Goal: Task Accomplishment & Management: Manage account settings

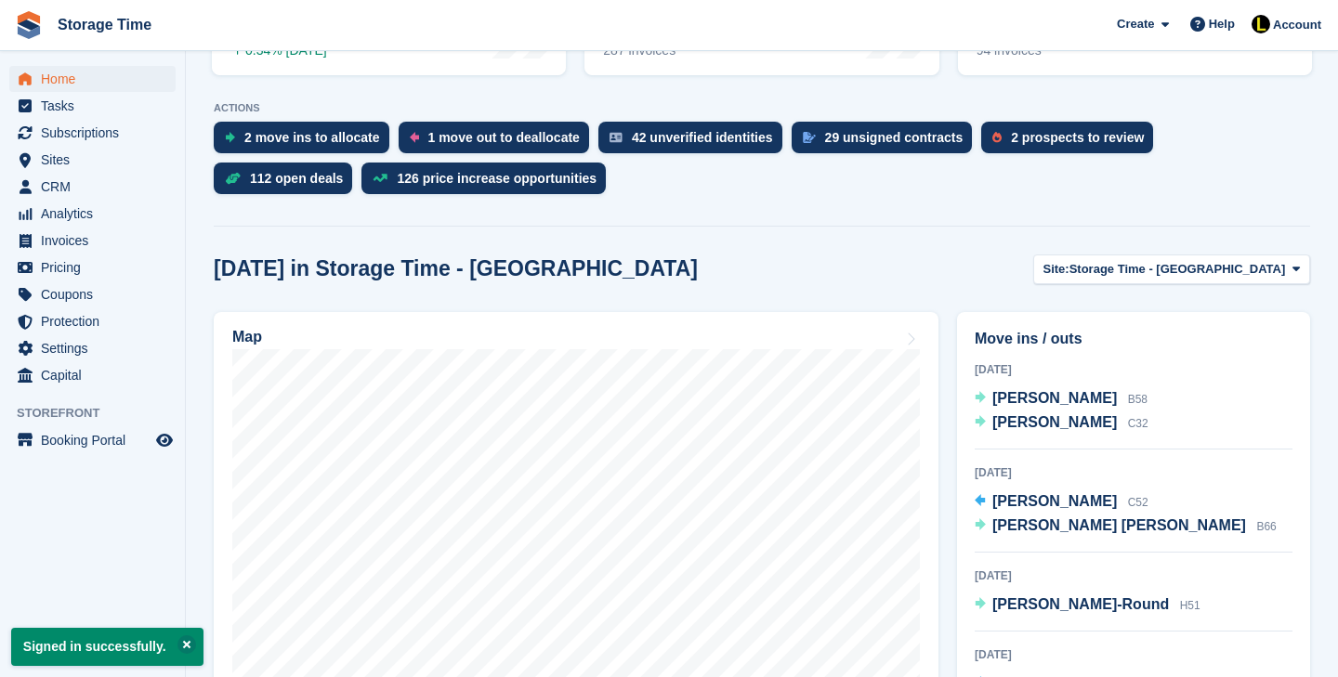
scroll to position [677, 0]
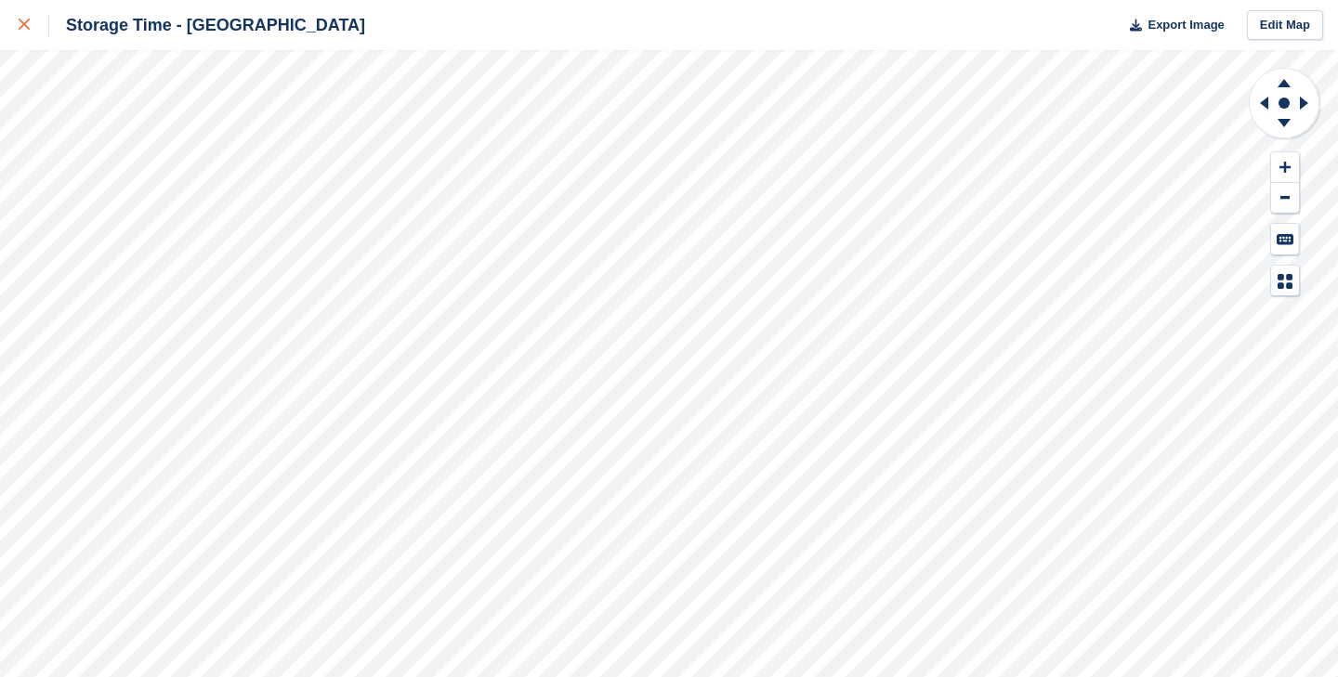
click at [39, 25] on div at bounding box center [34, 25] width 31 height 22
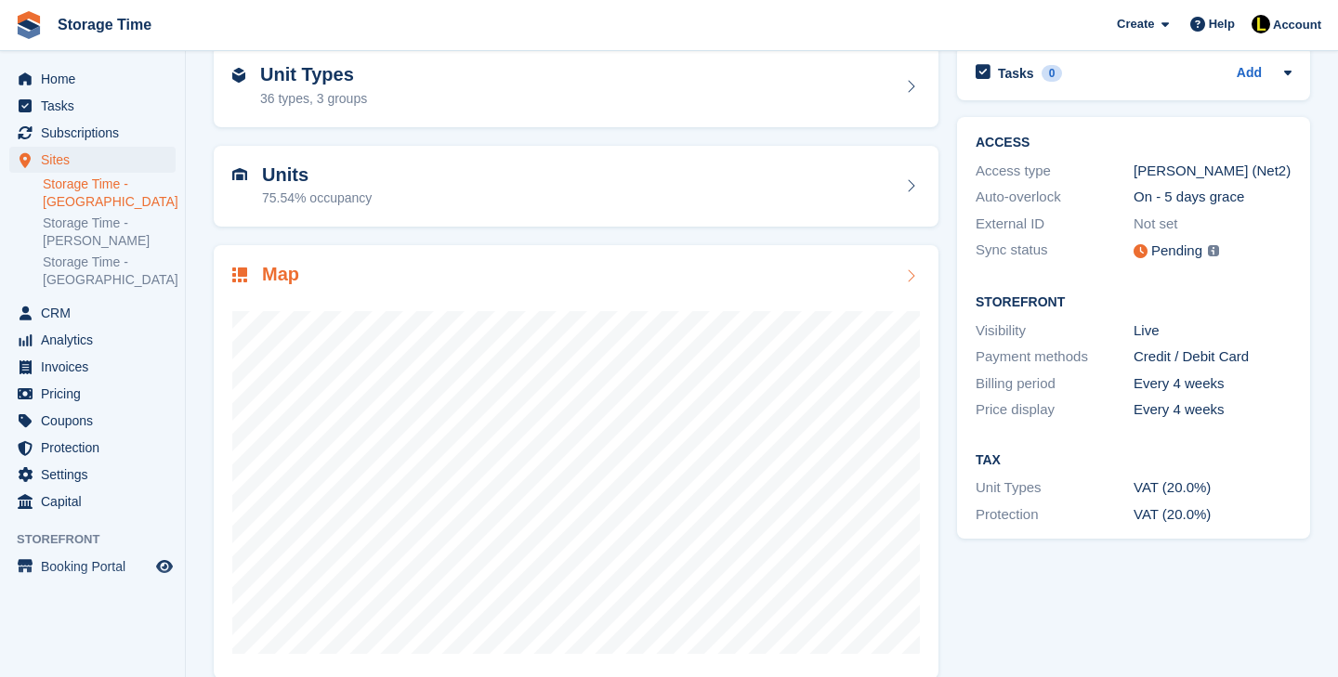
scroll to position [212, 0]
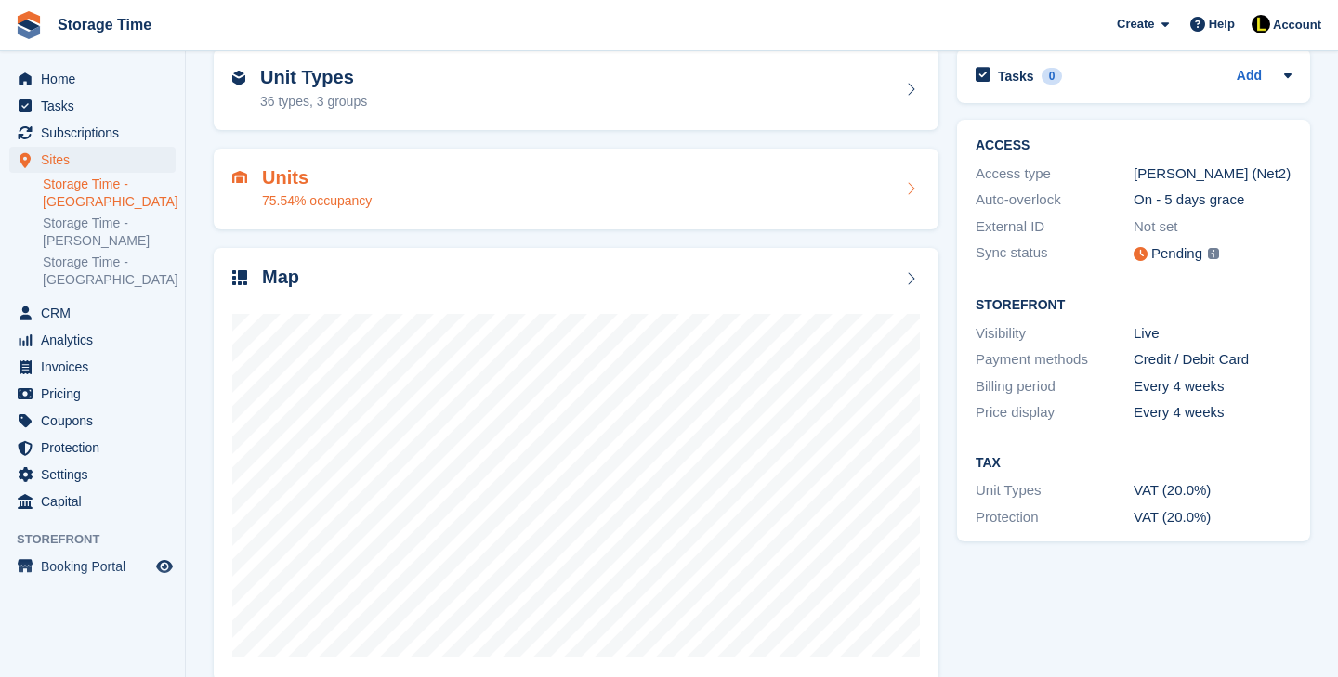
click at [515, 200] on div "Units 75.54% occupancy" at bounding box center [576, 189] width 688 height 45
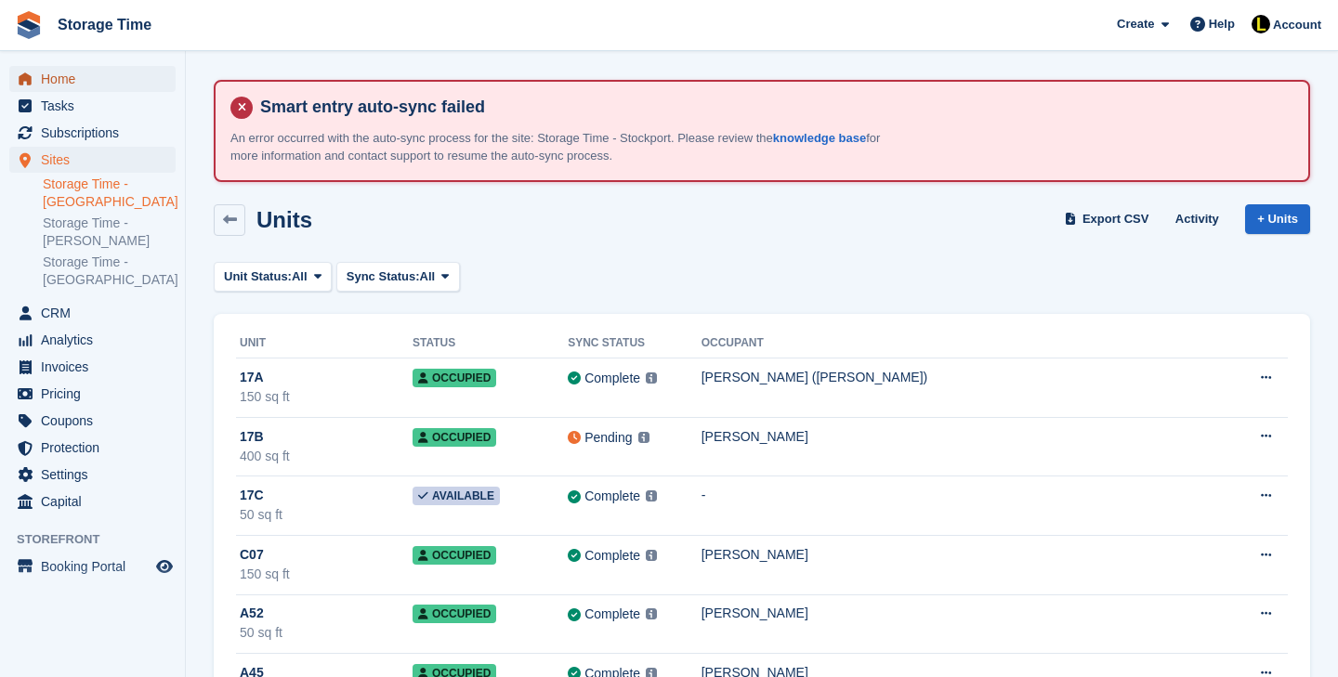
click at [134, 75] on span "Home" at bounding box center [97, 79] width 112 height 26
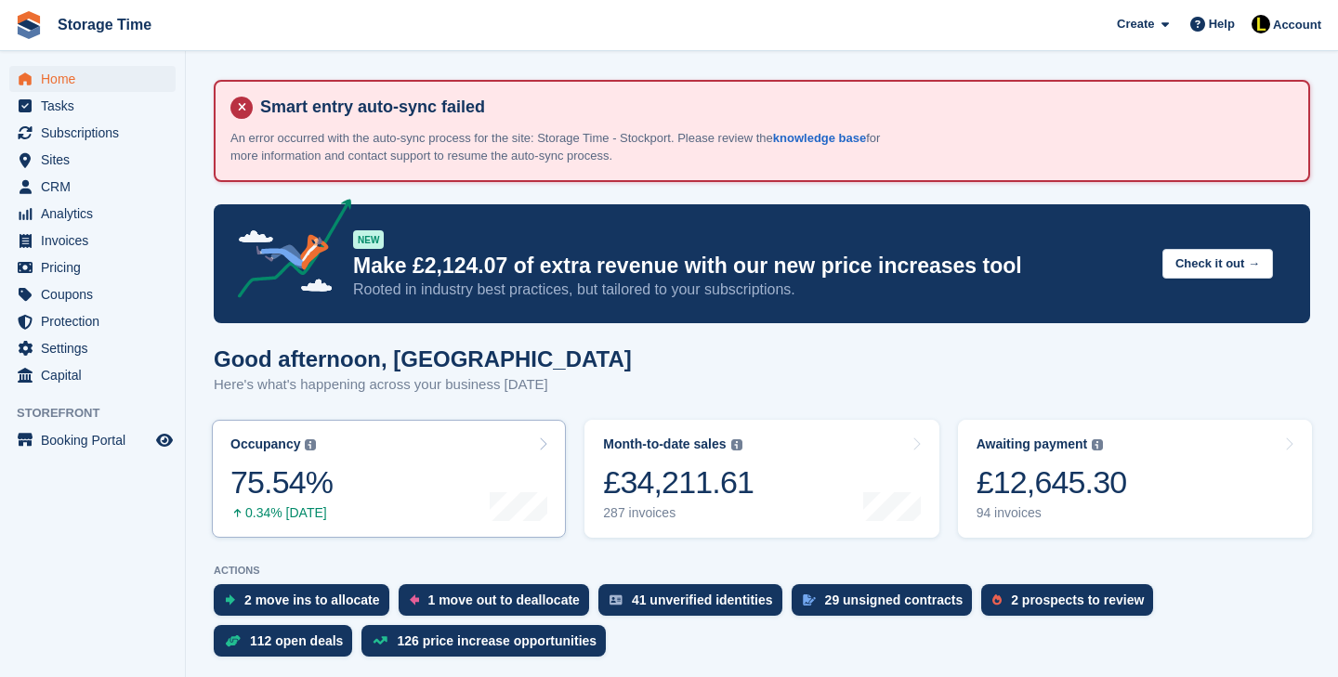
scroll to position [158, 0]
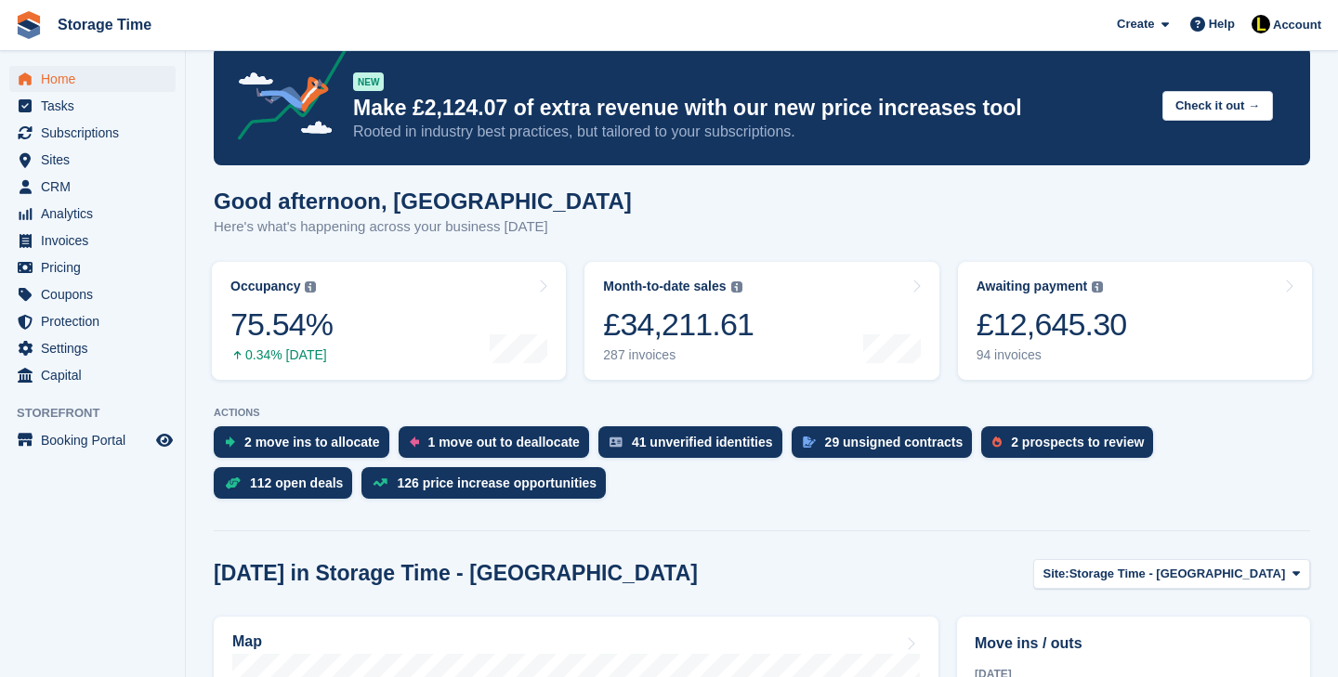
click at [412, 262] on link "Occupancy The percentage of all currently allocated units in terms of area. Inc…" at bounding box center [389, 321] width 354 height 118
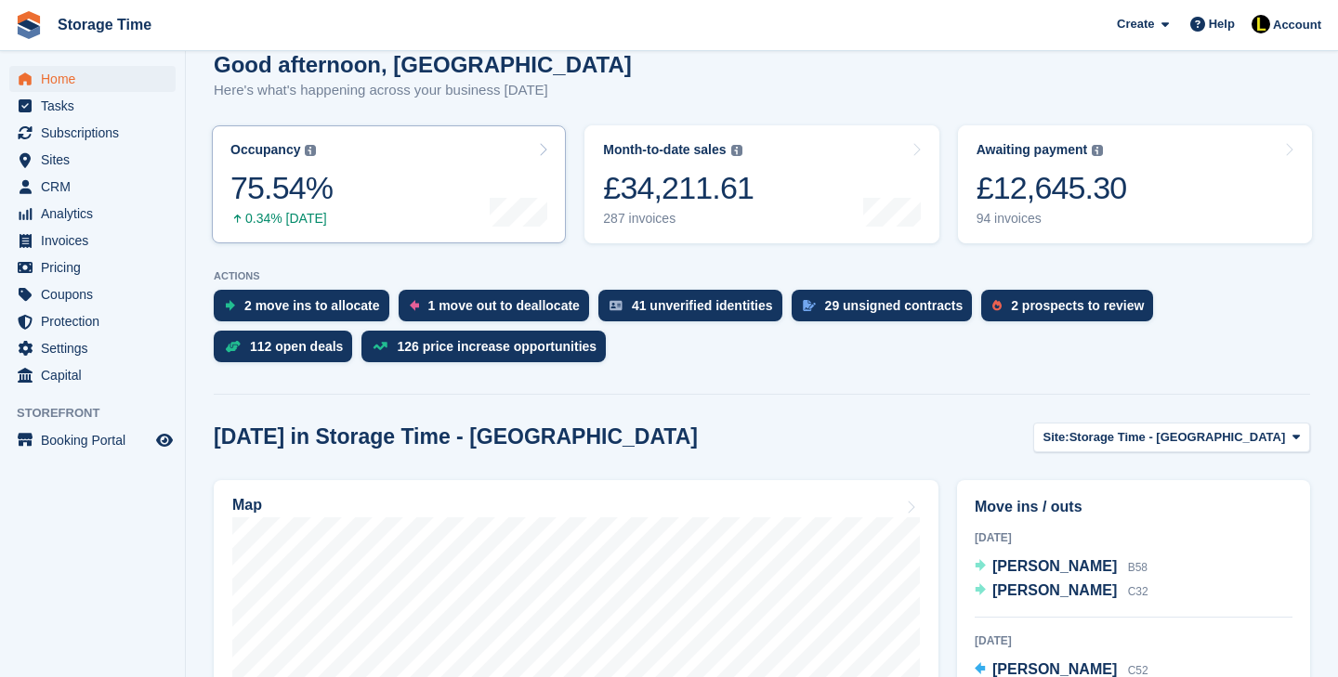
click at [310, 148] on img at bounding box center [310, 150] width 11 height 11
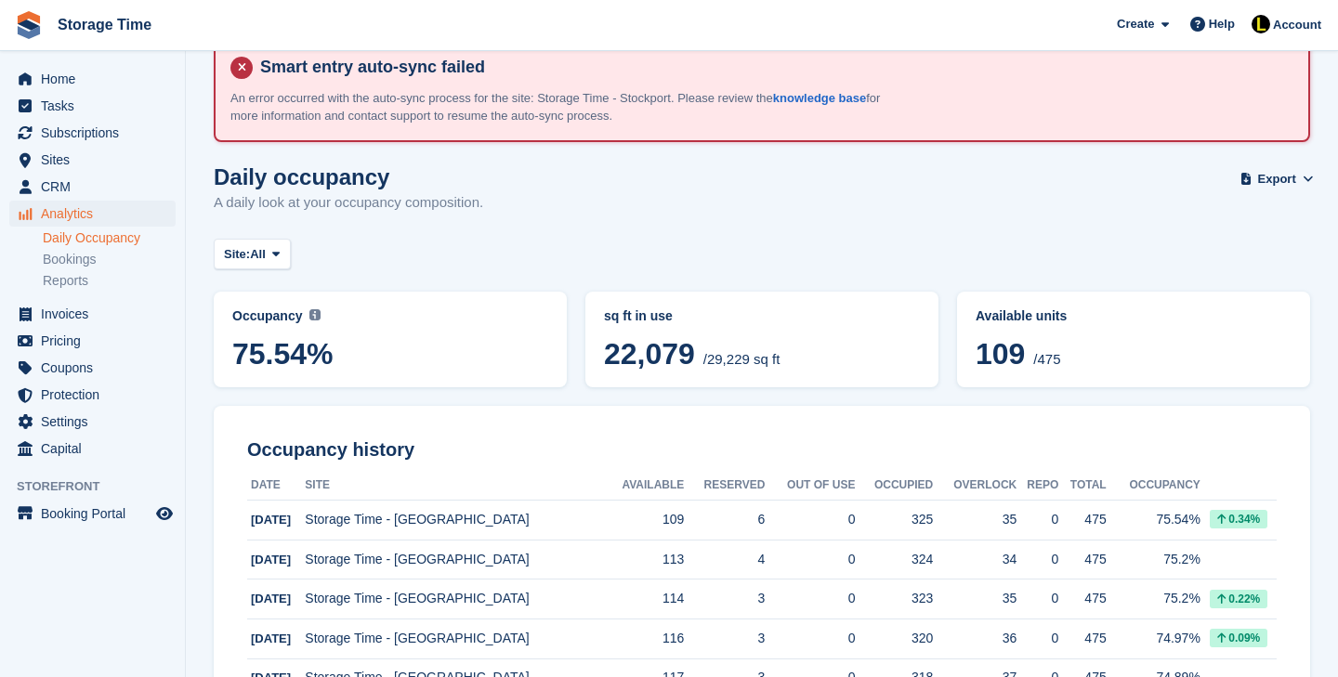
scroll to position [36, 0]
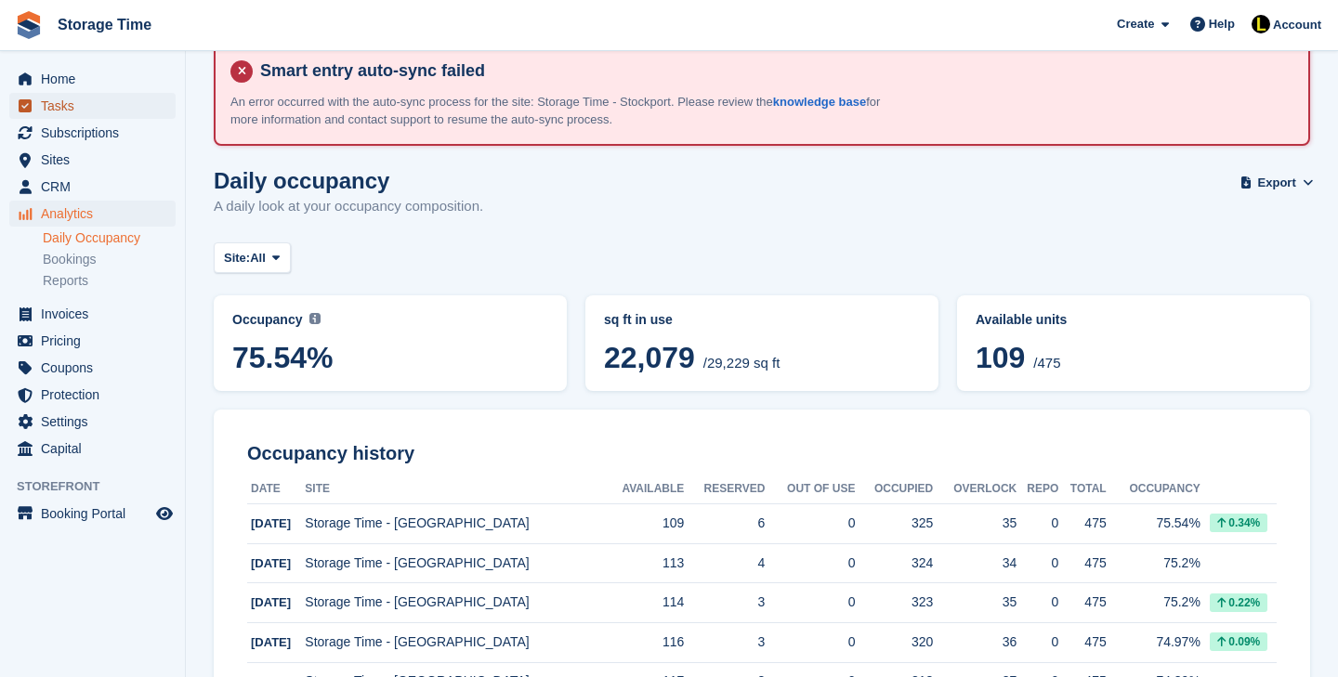
click at [146, 96] on span "Tasks" at bounding box center [97, 106] width 112 height 26
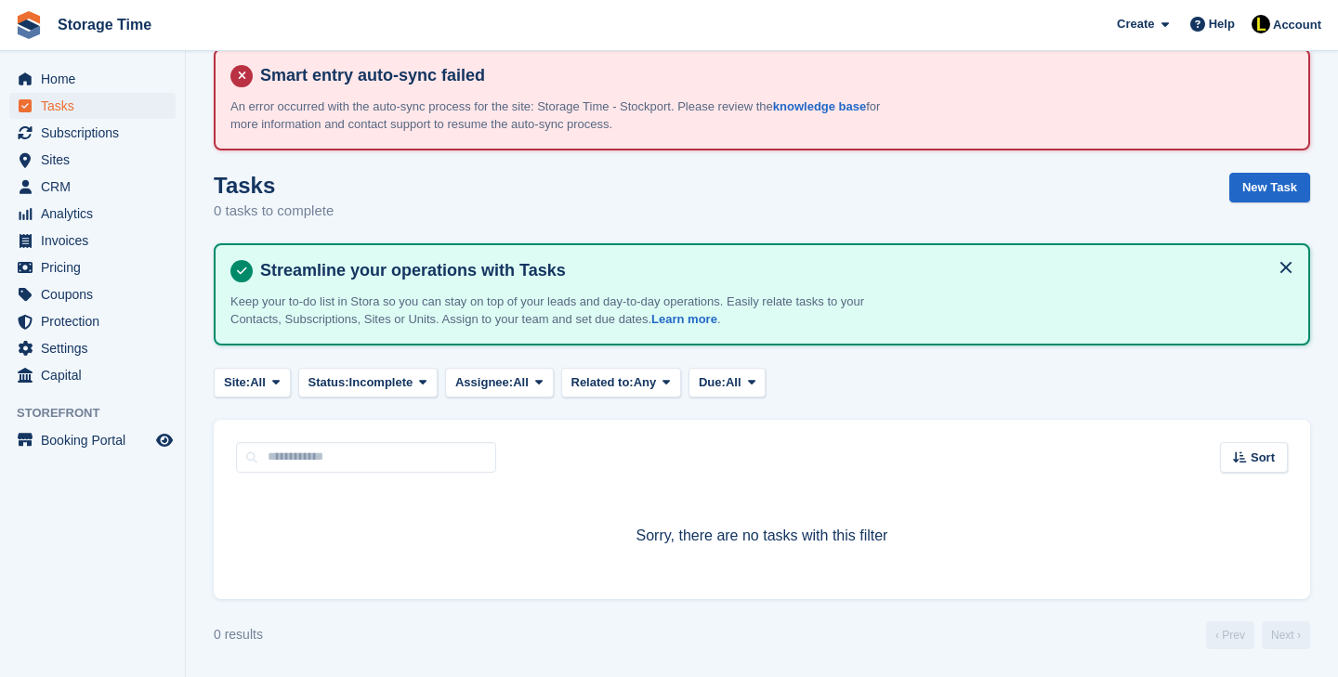
click at [143, 79] on span "Home" at bounding box center [97, 79] width 112 height 26
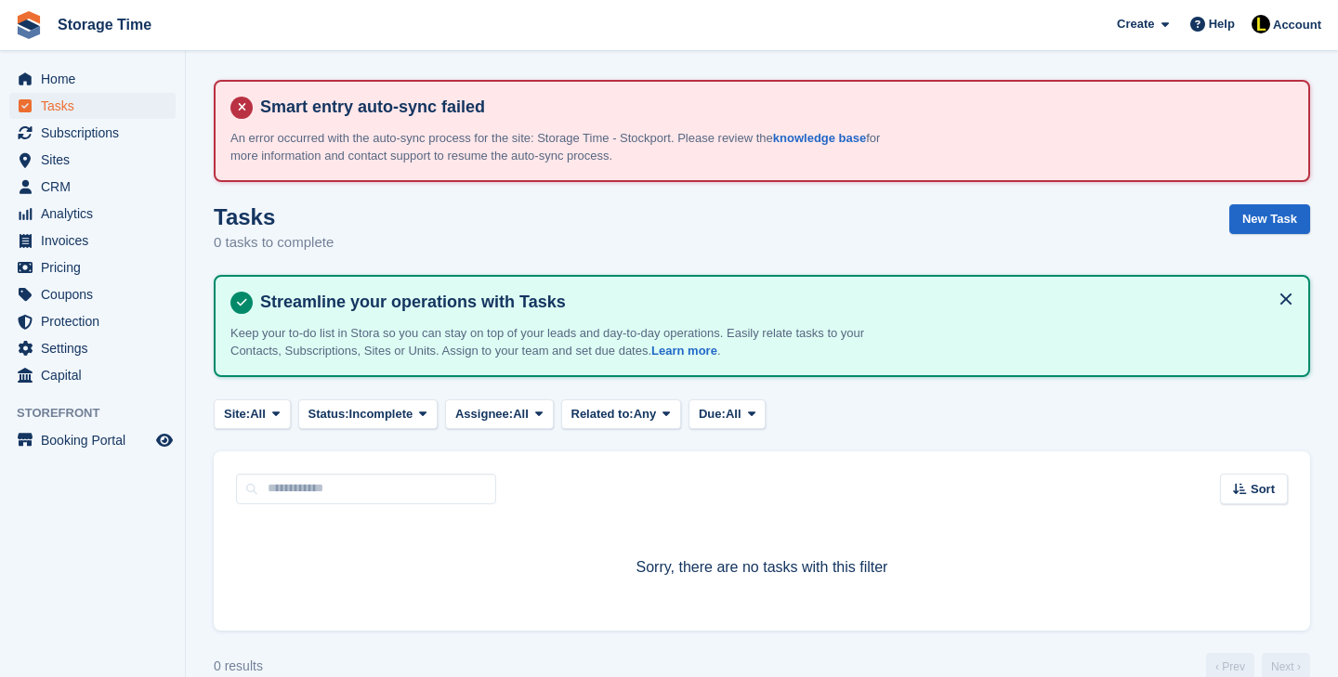
click at [143, 79] on span "Home" at bounding box center [97, 79] width 112 height 26
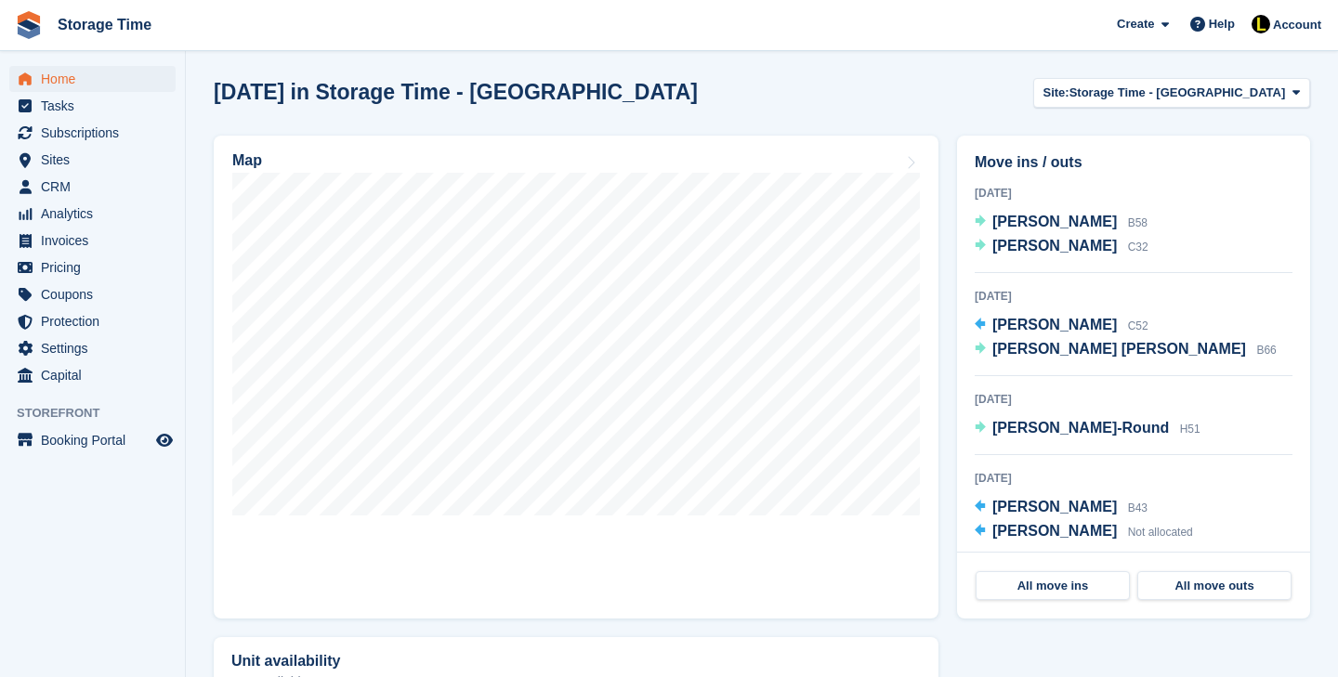
scroll to position [641, 0]
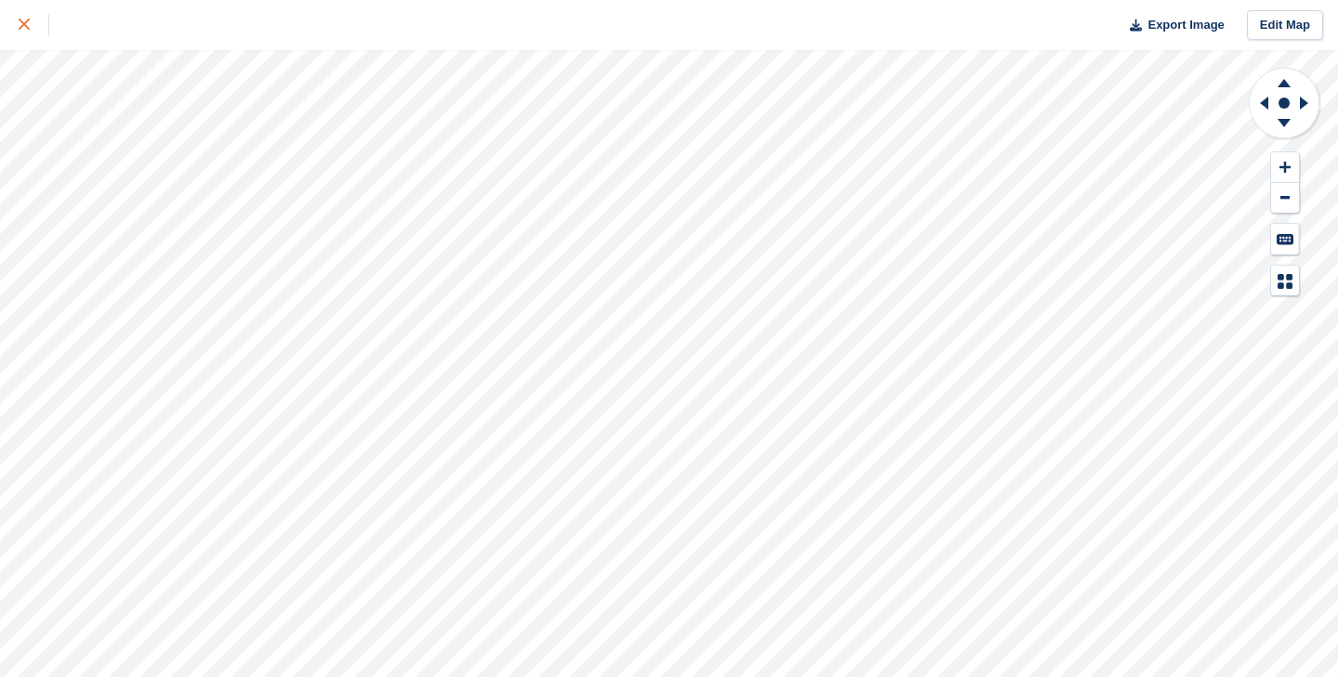
click at [10, 28] on link at bounding box center [24, 25] width 49 height 50
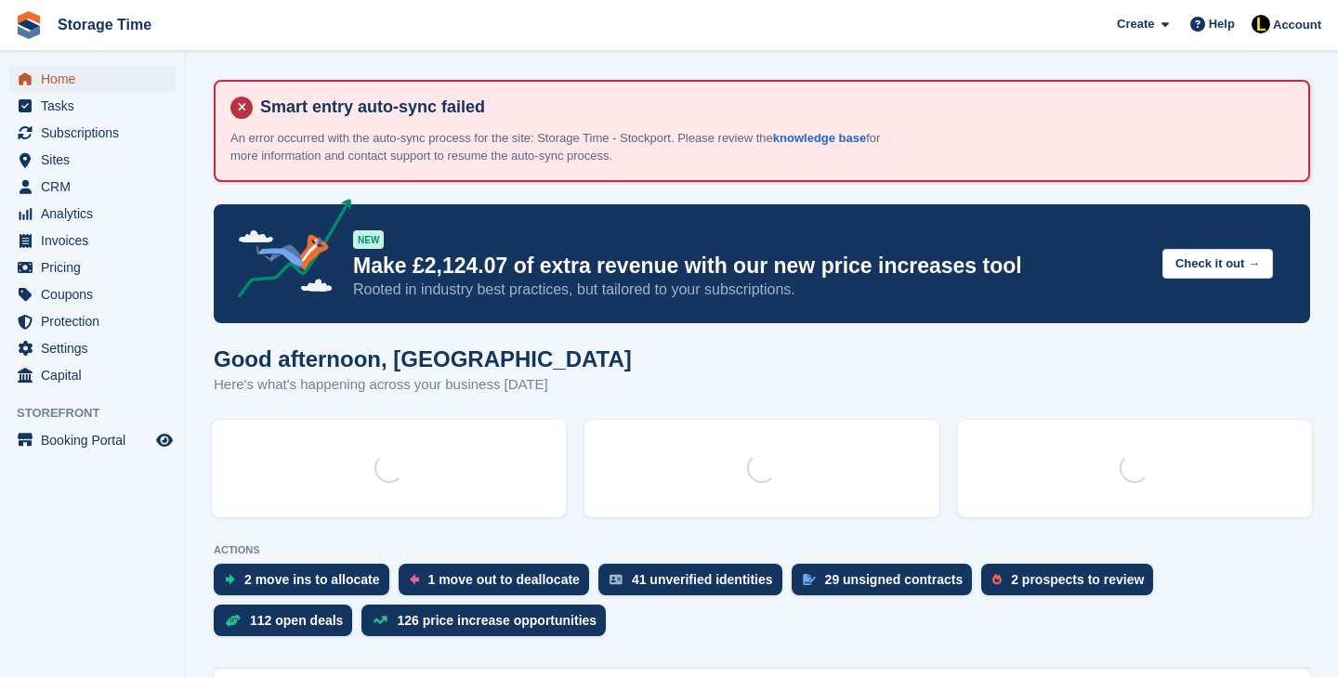
click at [142, 72] on span "Home" at bounding box center [97, 79] width 112 height 26
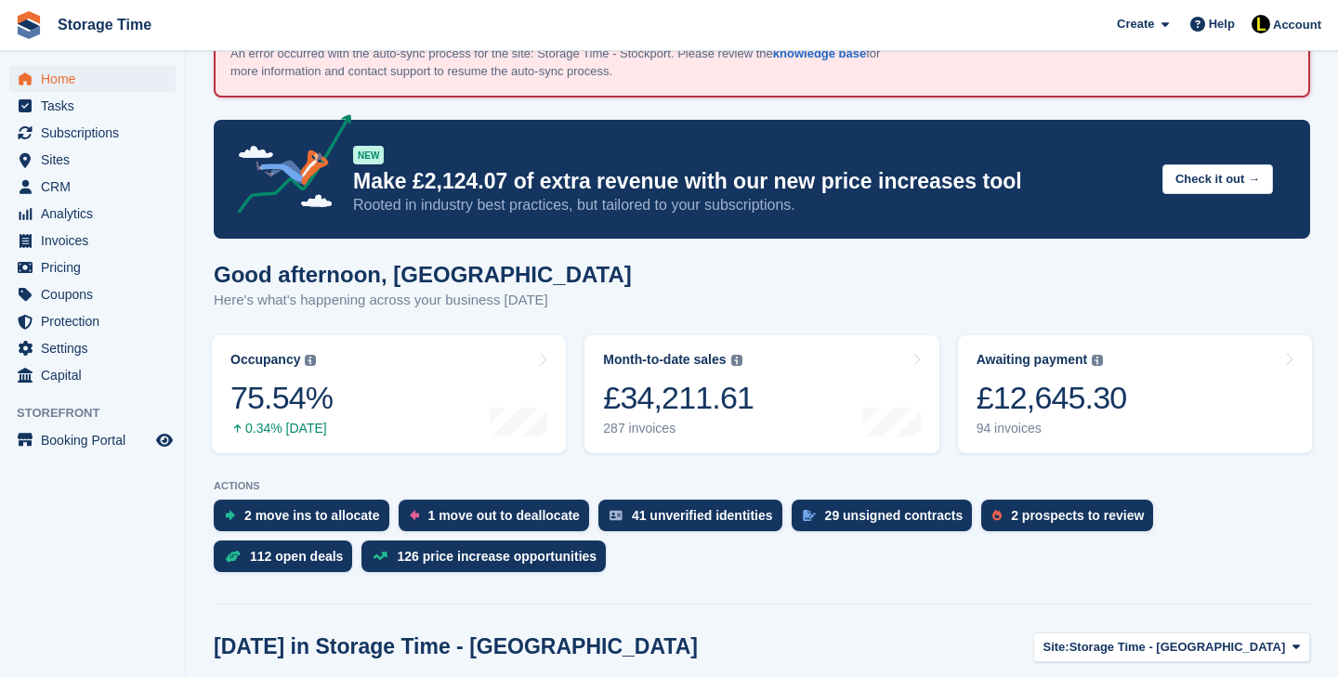
scroll to position [86, 0]
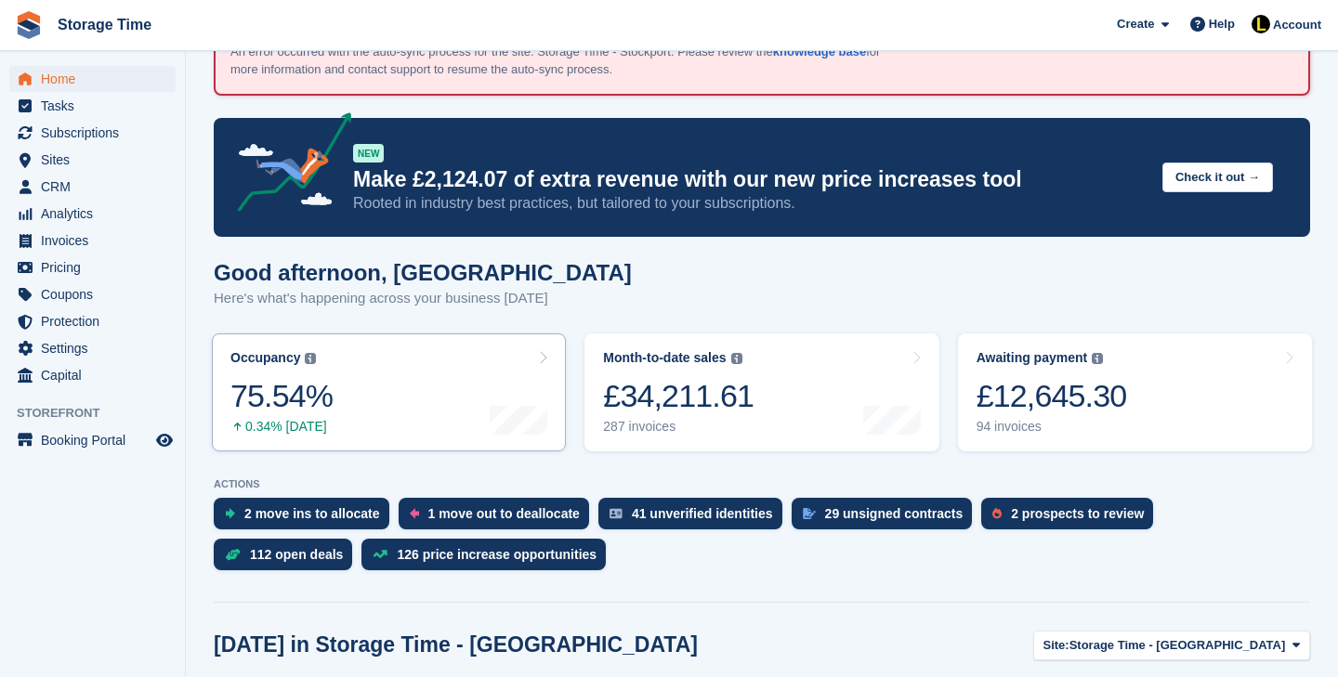
click at [387, 414] on link "Occupancy The percentage of all currently allocated units in terms of area. Inc…" at bounding box center [389, 393] width 354 height 118
click at [376, 387] on link "Occupancy The percentage of all currently allocated units in terms of area. Inc…" at bounding box center [389, 393] width 354 height 118
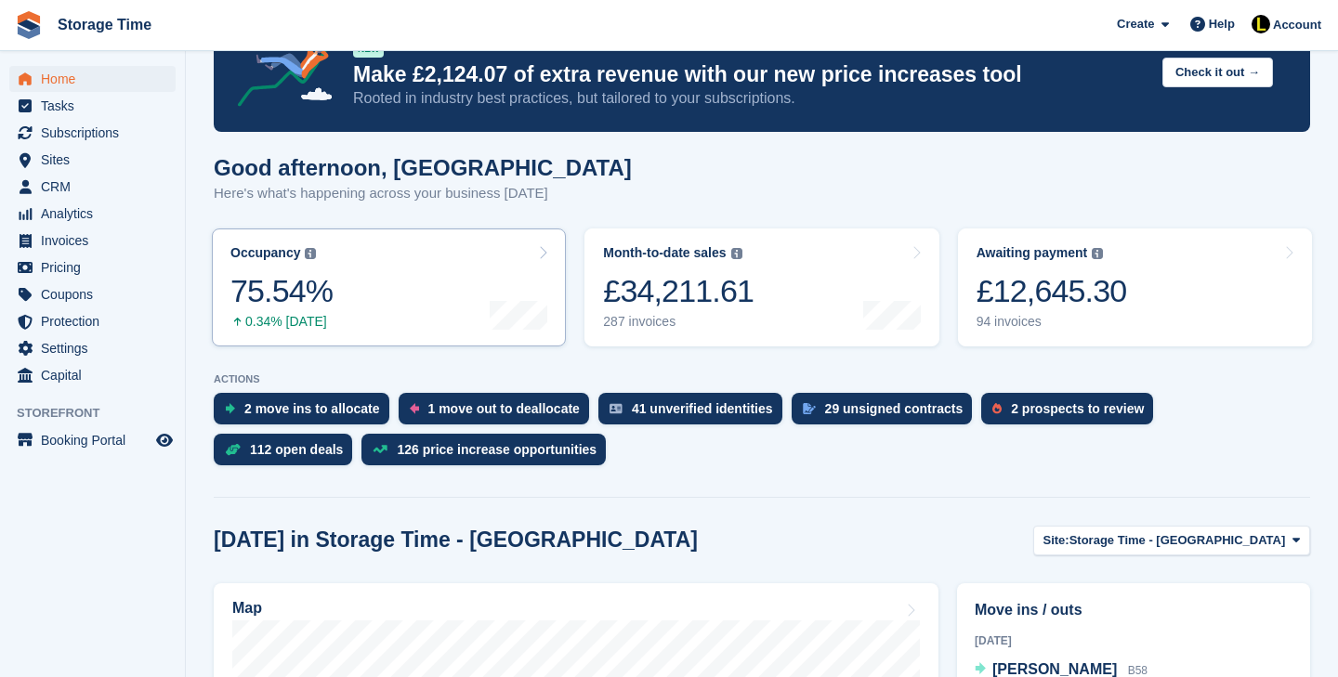
scroll to position [275, 0]
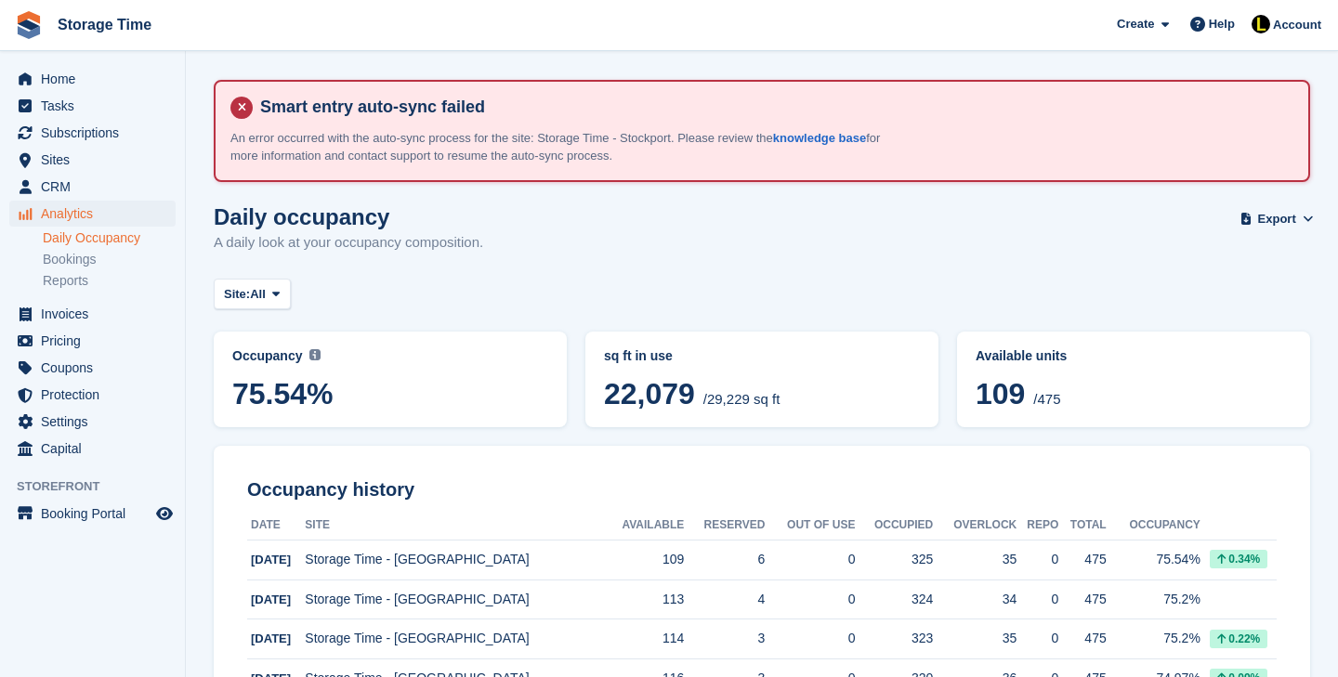
drag, startPoint x: 981, startPoint y: 393, endPoint x: 1081, endPoint y: 401, distance: 99.8
click at [1081, 401] on span "109 /475" at bounding box center [1134, 396] width 316 height 39
click at [834, 296] on div "Site: All All Storage Time - Stockport Storage Time - Sharston Storage Time - […" at bounding box center [762, 294] width 1096 height 31
drag, startPoint x: 995, startPoint y: 403, endPoint x: 1028, endPoint y: 401, distance: 32.6
click at [1025, 401] on span "109" at bounding box center [1000, 393] width 49 height 33
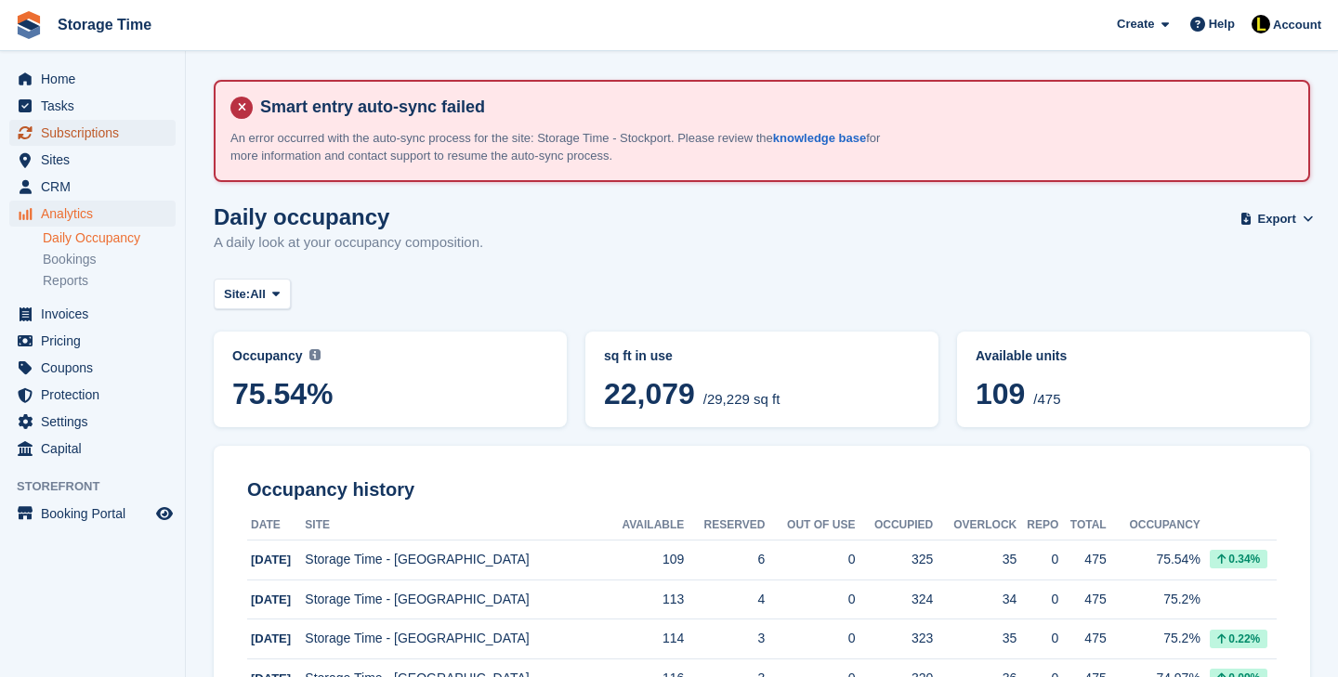
click at [125, 127] on span "Subscriptions" at bounding box center [97, 133] width 112 height 26
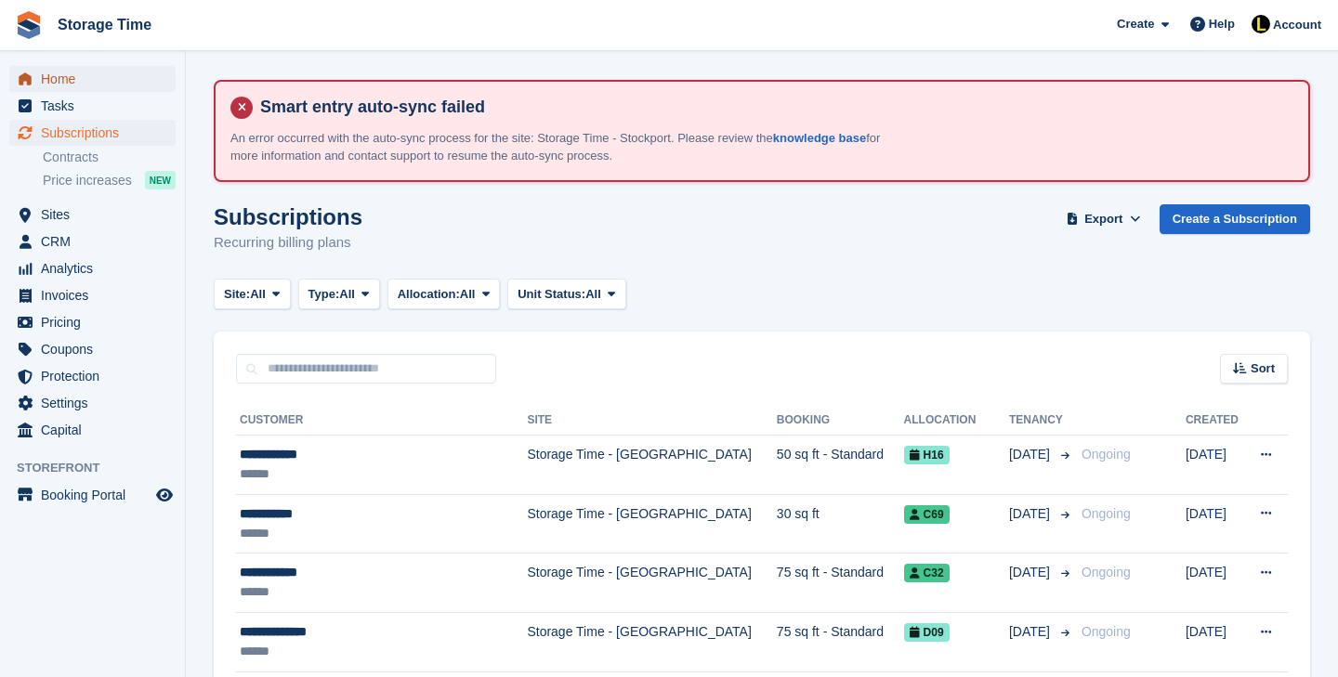
click at [125, 73] on span "Home" at bounding box center [97, 79] width 112 height 26
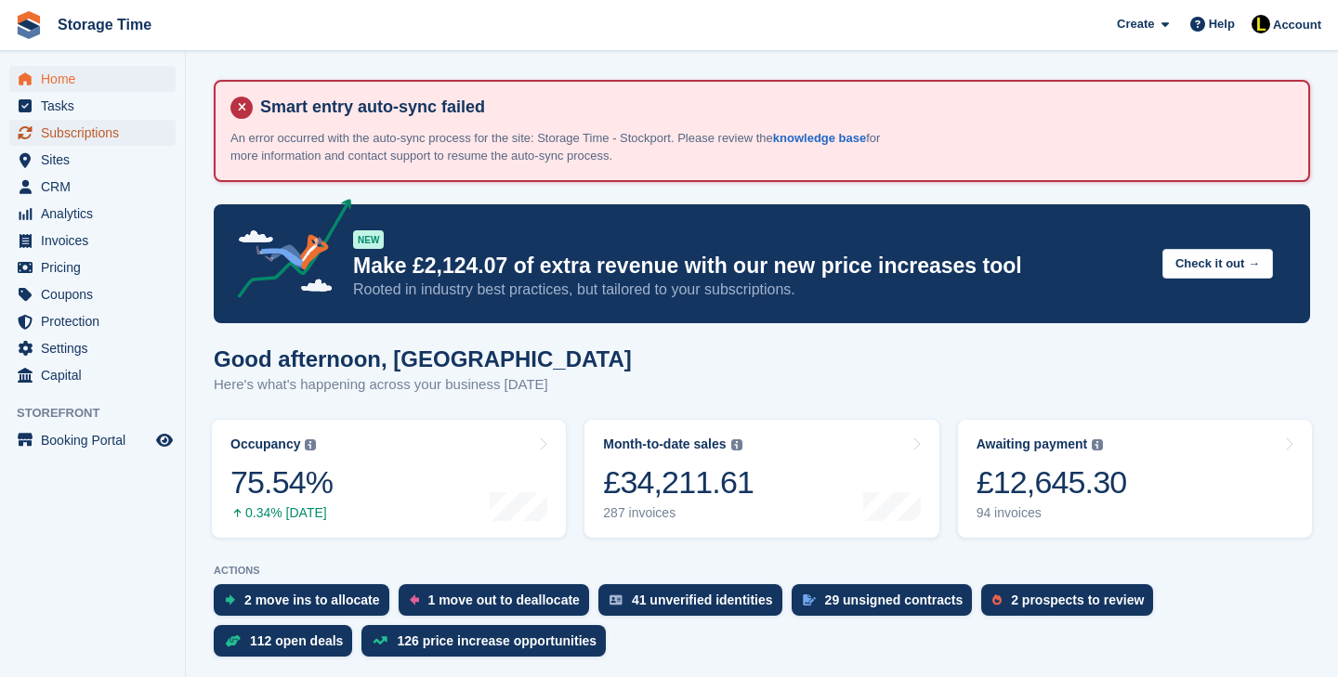
click at [129, 138] on span "Subscriptions" at bounding box center [97, 133] width 112 height 26
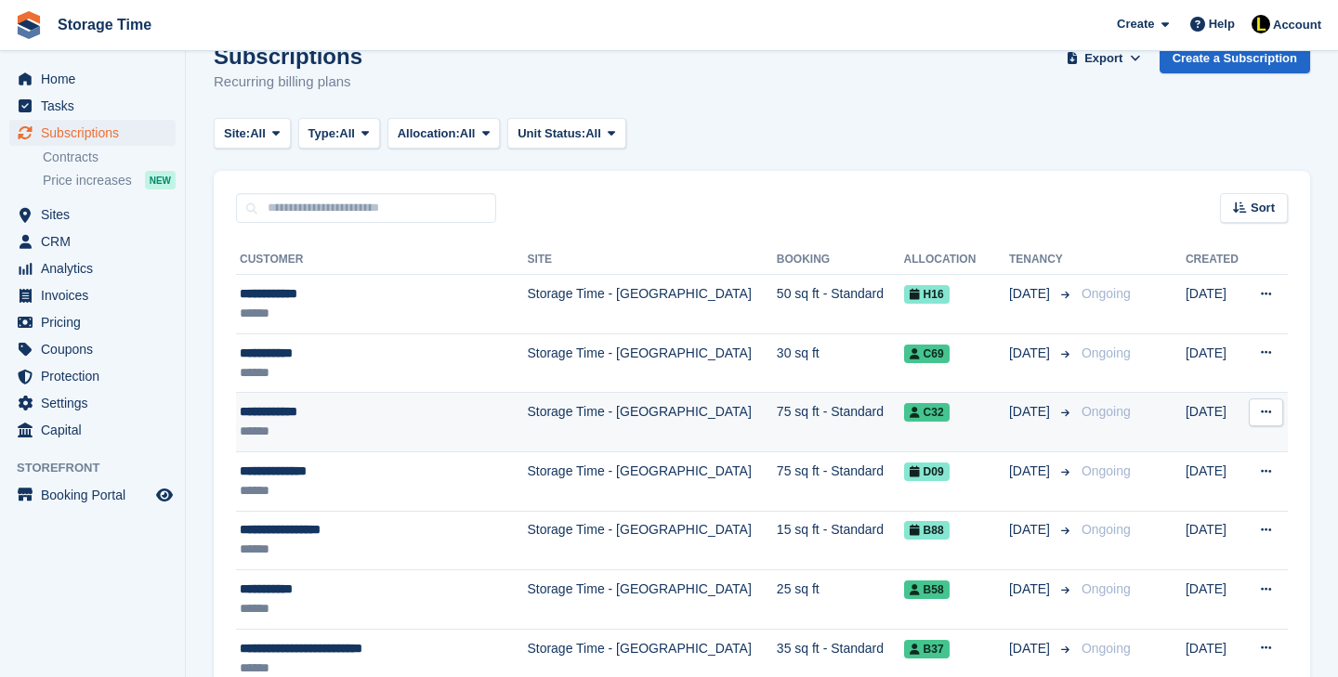
scroll to position [165, 0]
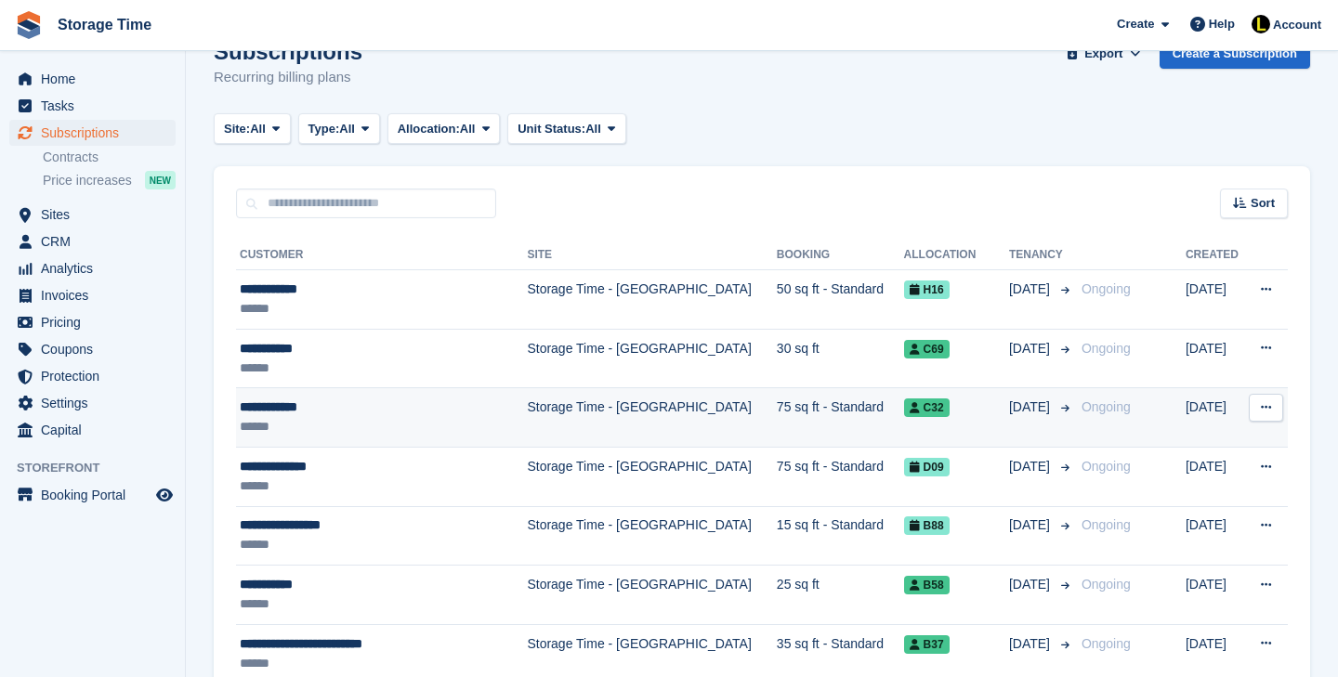
click at [807, 425] on td "75 sq ft - Standard" at bounding box center [840, 417] width 127 height 59
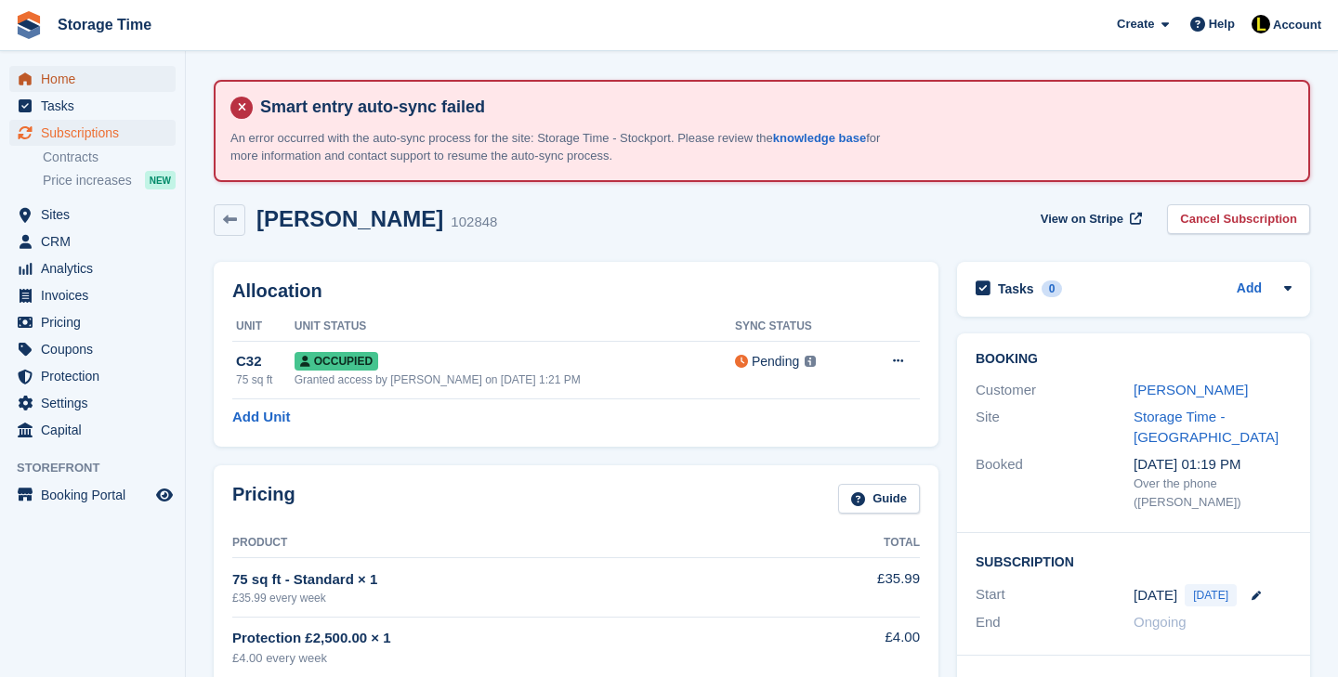
click at [154, 78] on link "Home" at bounding box center [92, 79] width 166 height 26
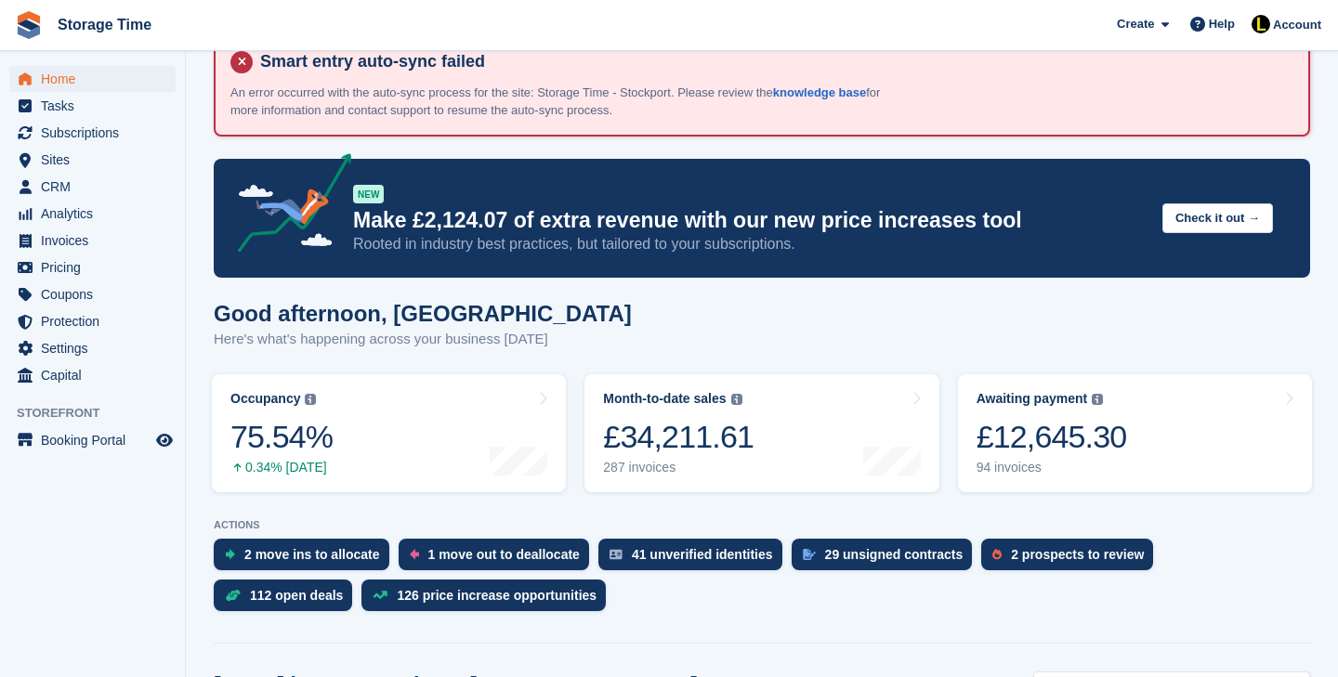
scroll to position [655, 0]
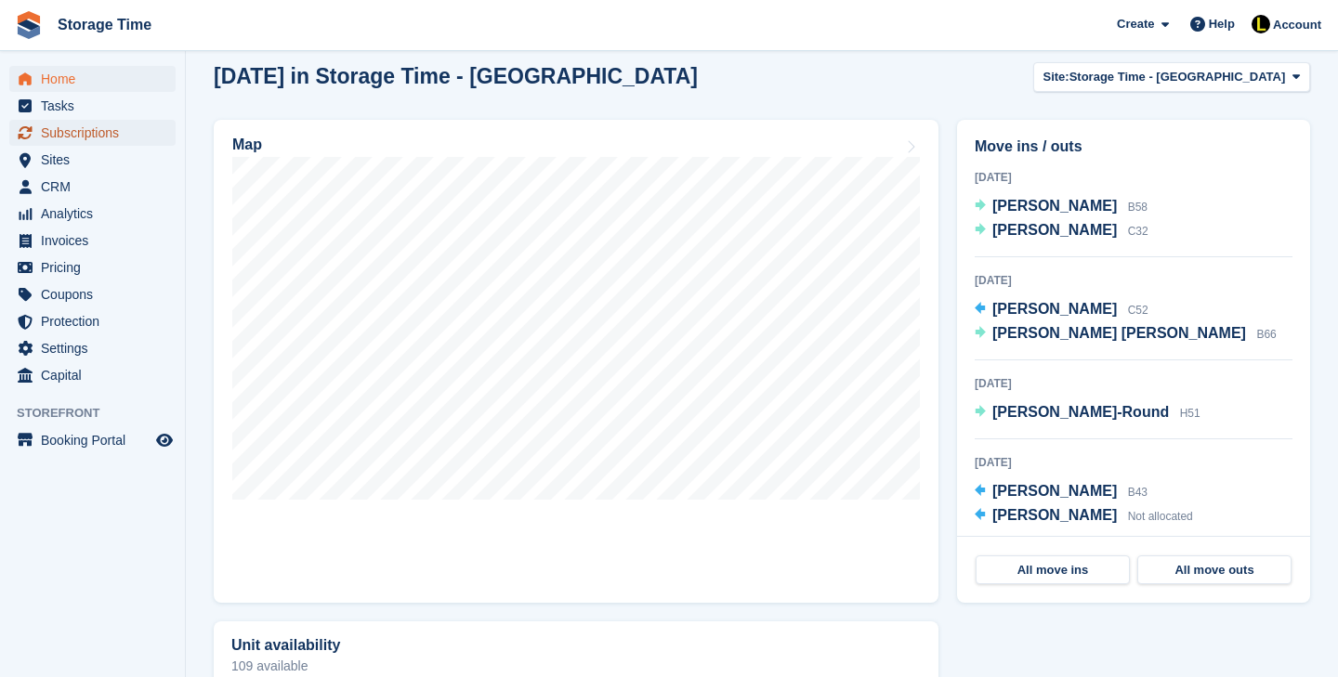
click at [112, 134] on span "Subscriptions" at bounding box center [97, 133] width 112 height 26
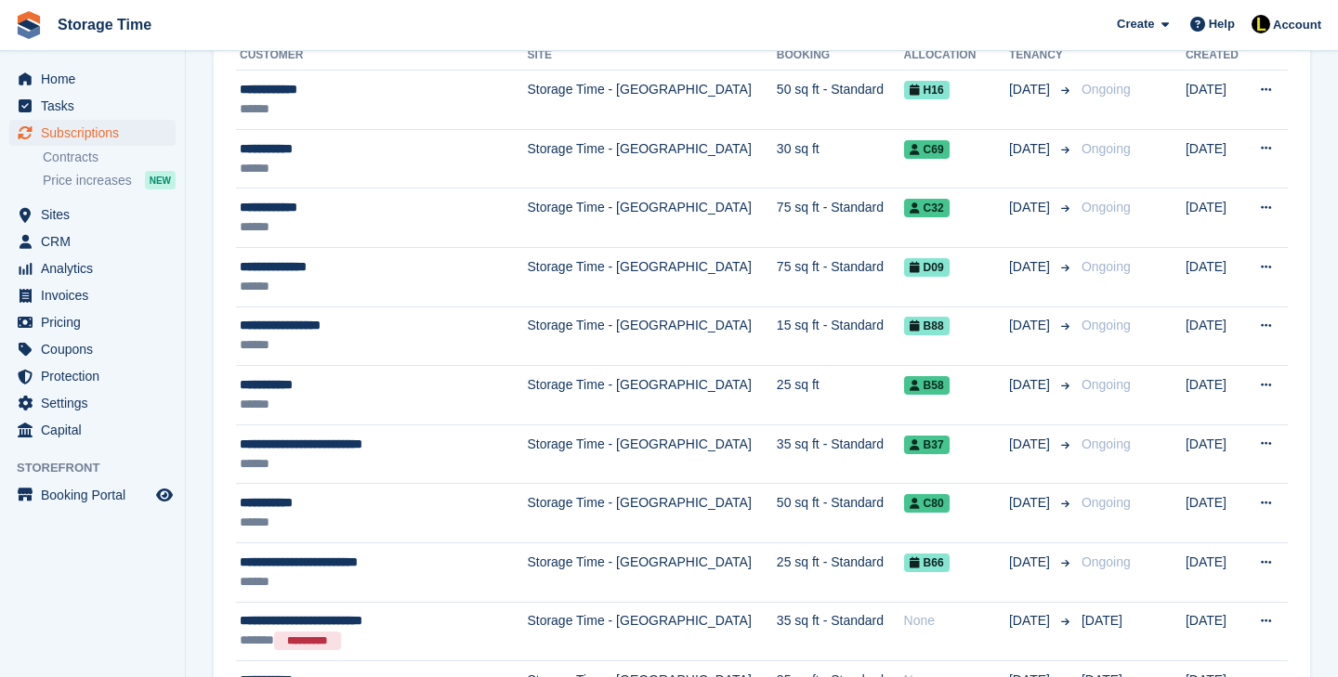
scroll to position [443, 0]
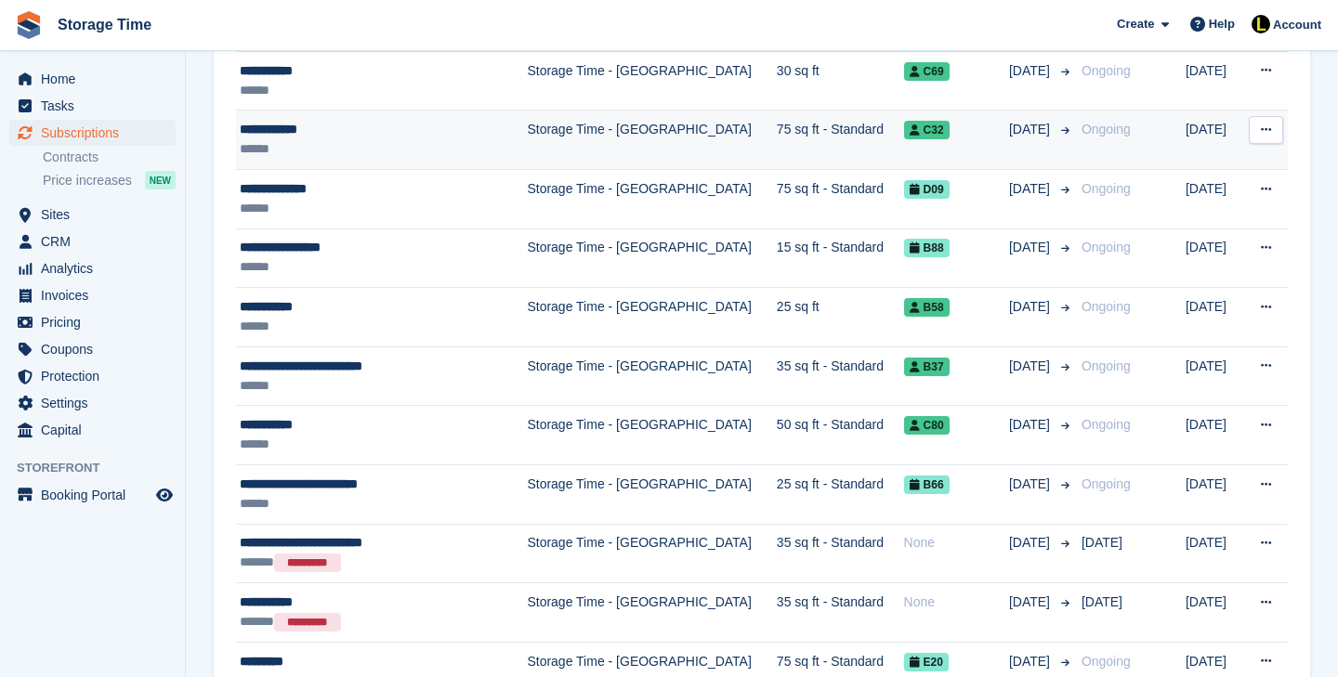
click at [629, 145] on td "Storage Time - [GEOGRAPHIC_DATA]" at bounding box center [651, 140] width 249 height 59
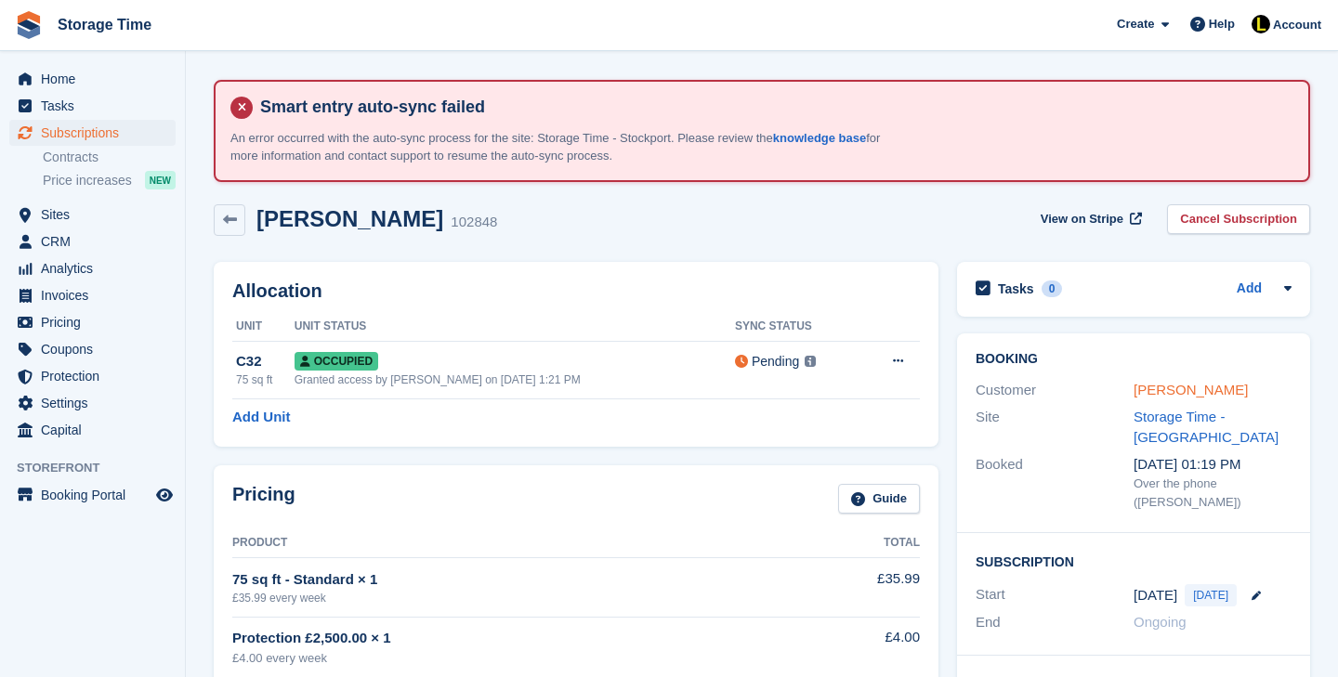
click at [1201, 388] on link "[PERSON_NAME]" at bounding box center [1191, 390] width 114 height 16
